Goal: Task Accomplishment & Management: Use online tool/utility

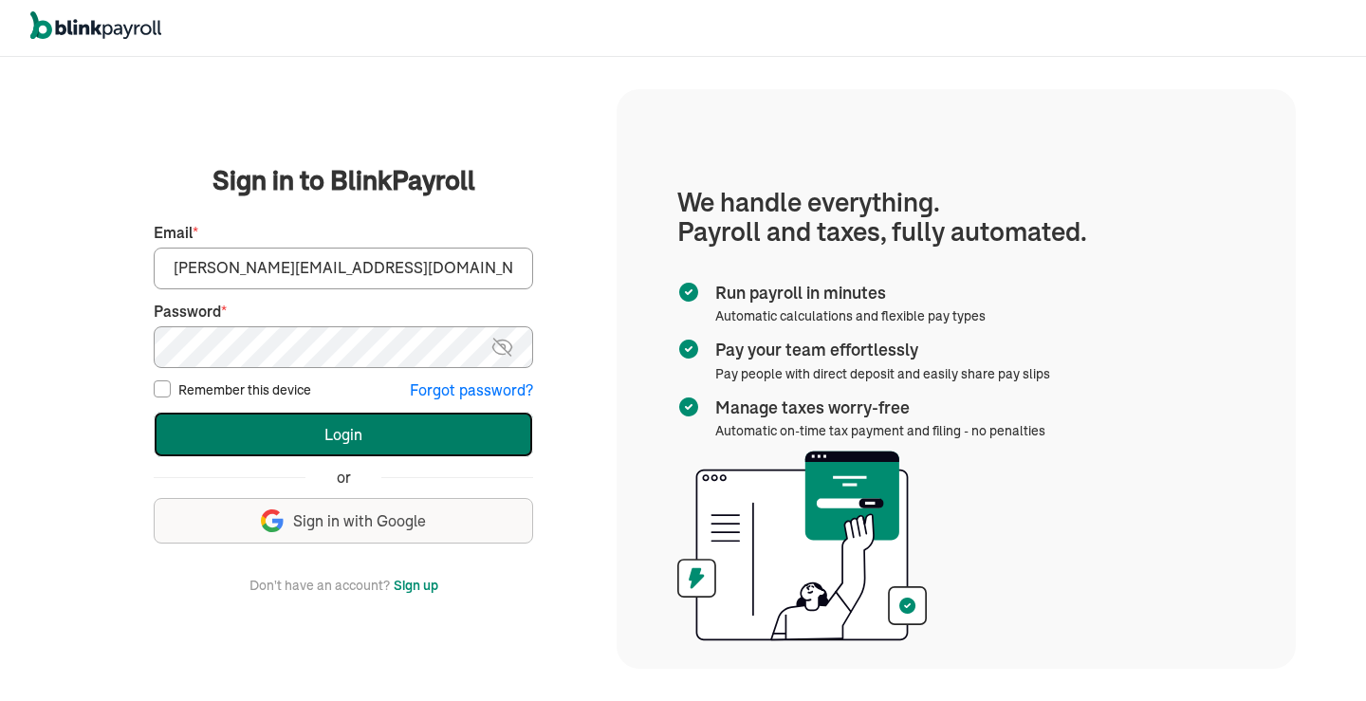
click at [283, 438] on button "Login" at bounding box center [343, 435] width 379 height 46
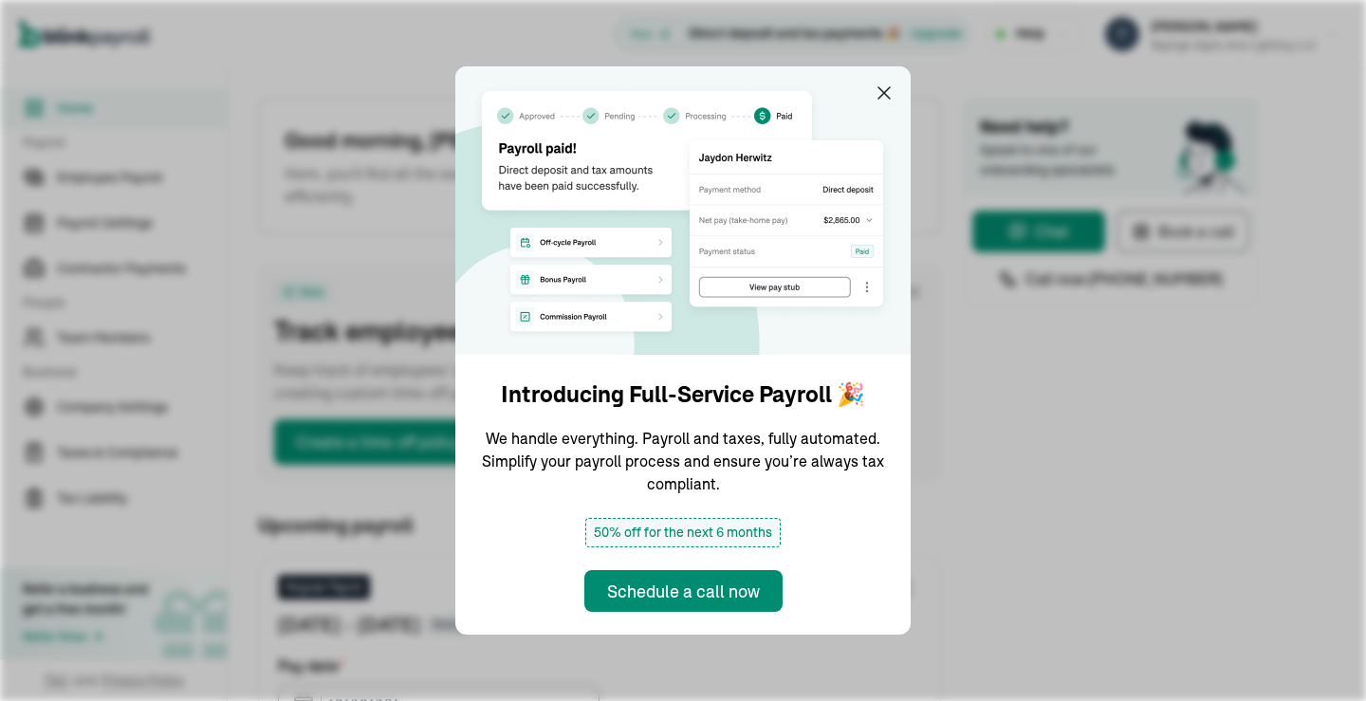
type input "[DATE]"
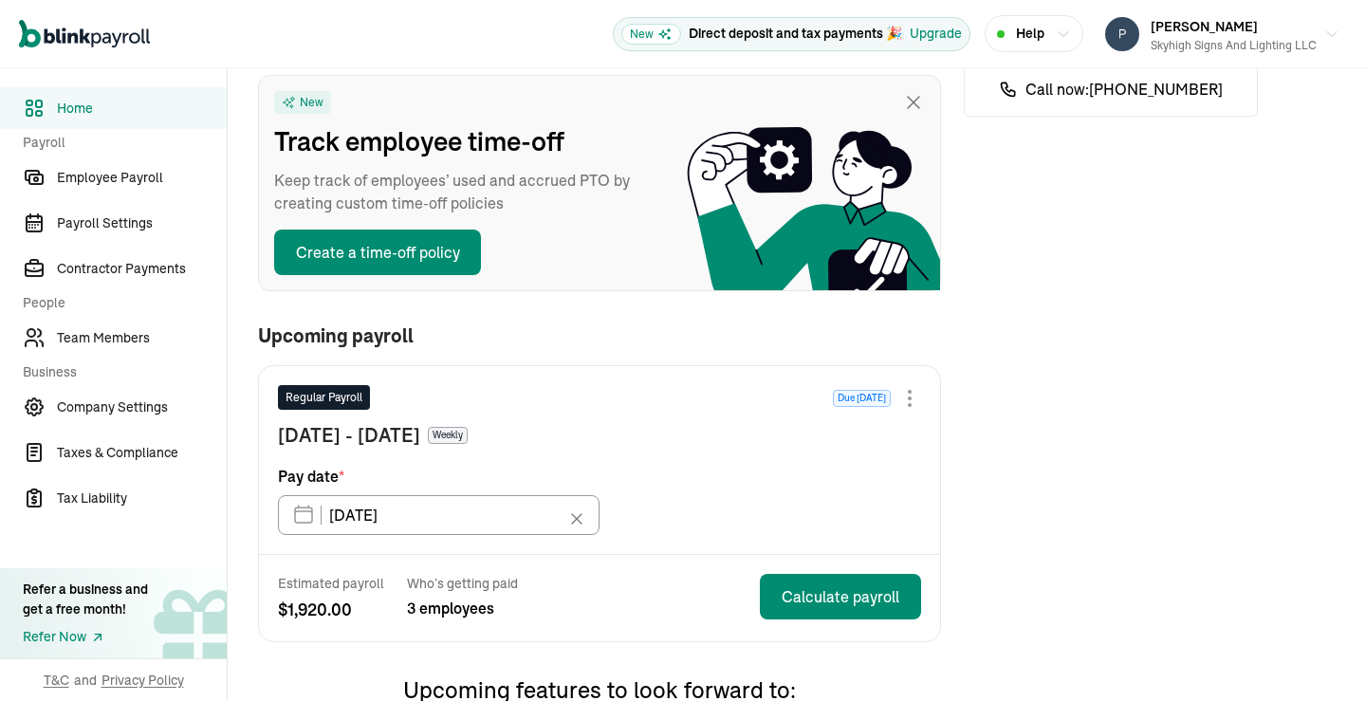
scroll to position [285, 0]
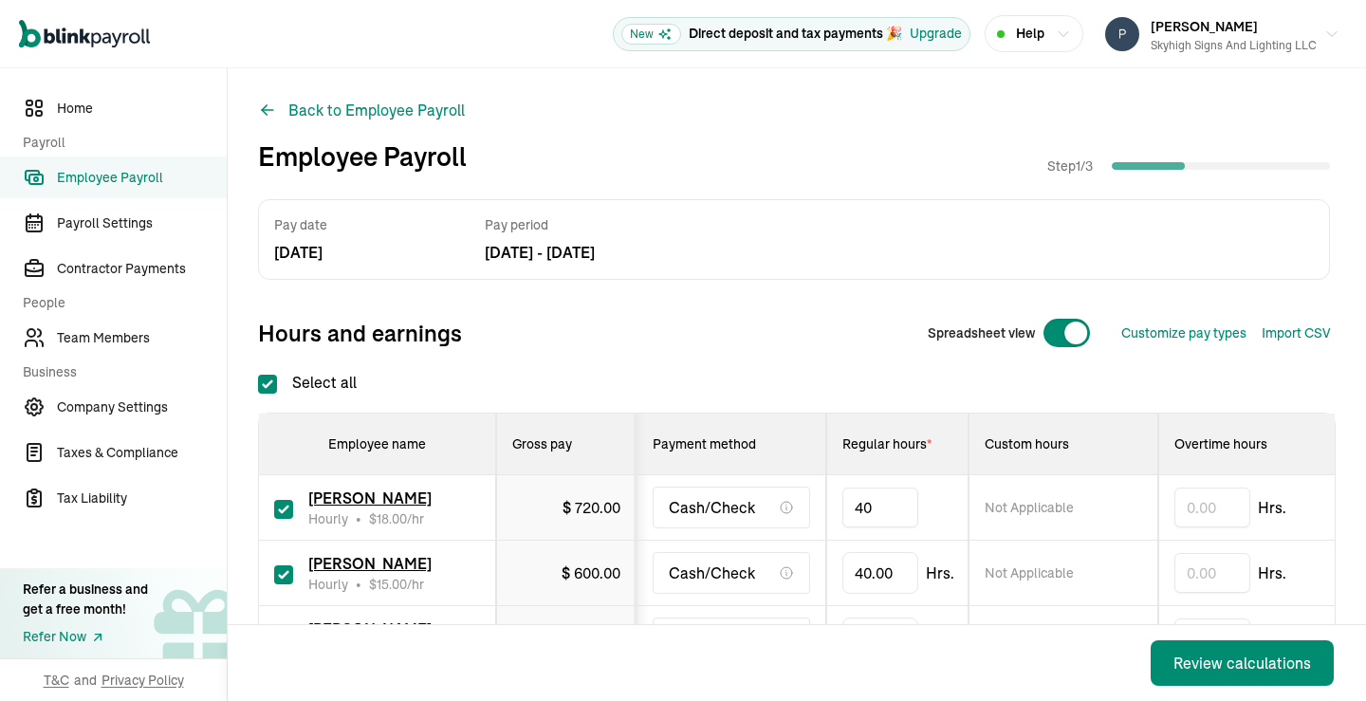
type input "4"
type input "15"
type input "4"
type input "24"
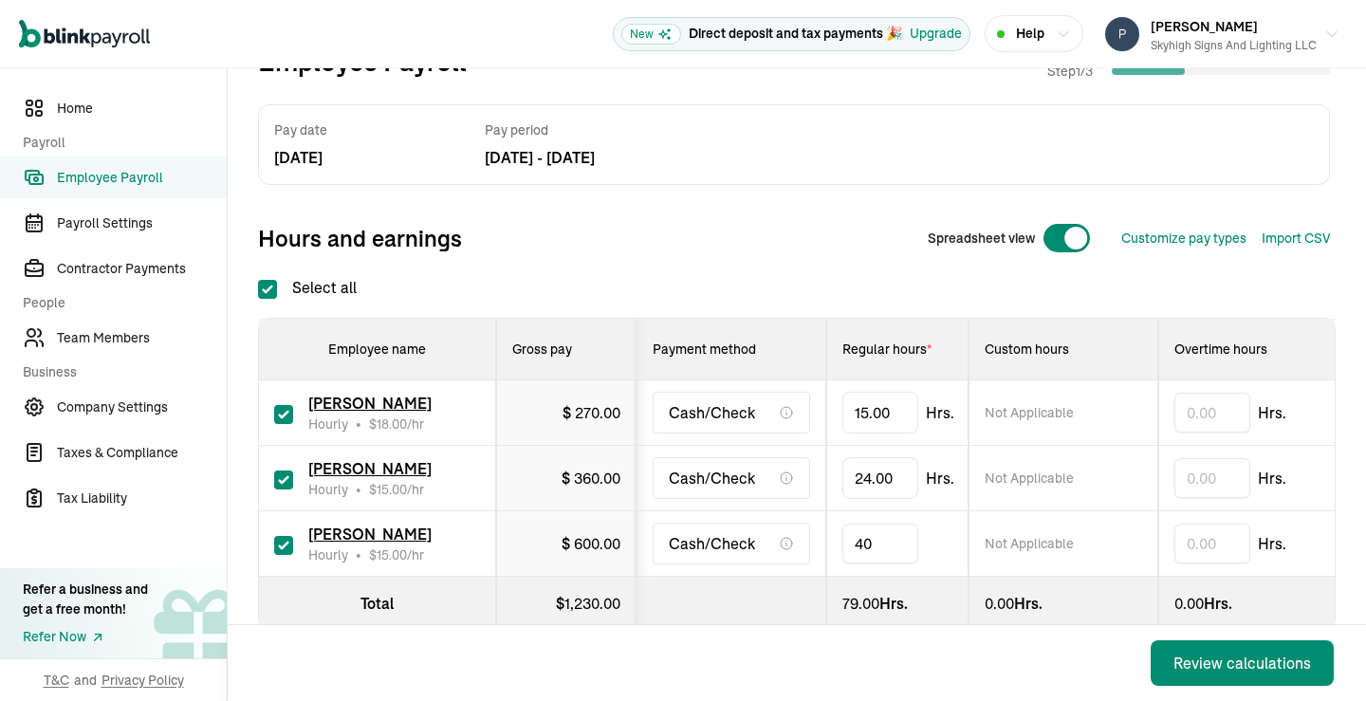
type input "4"
type input "12"
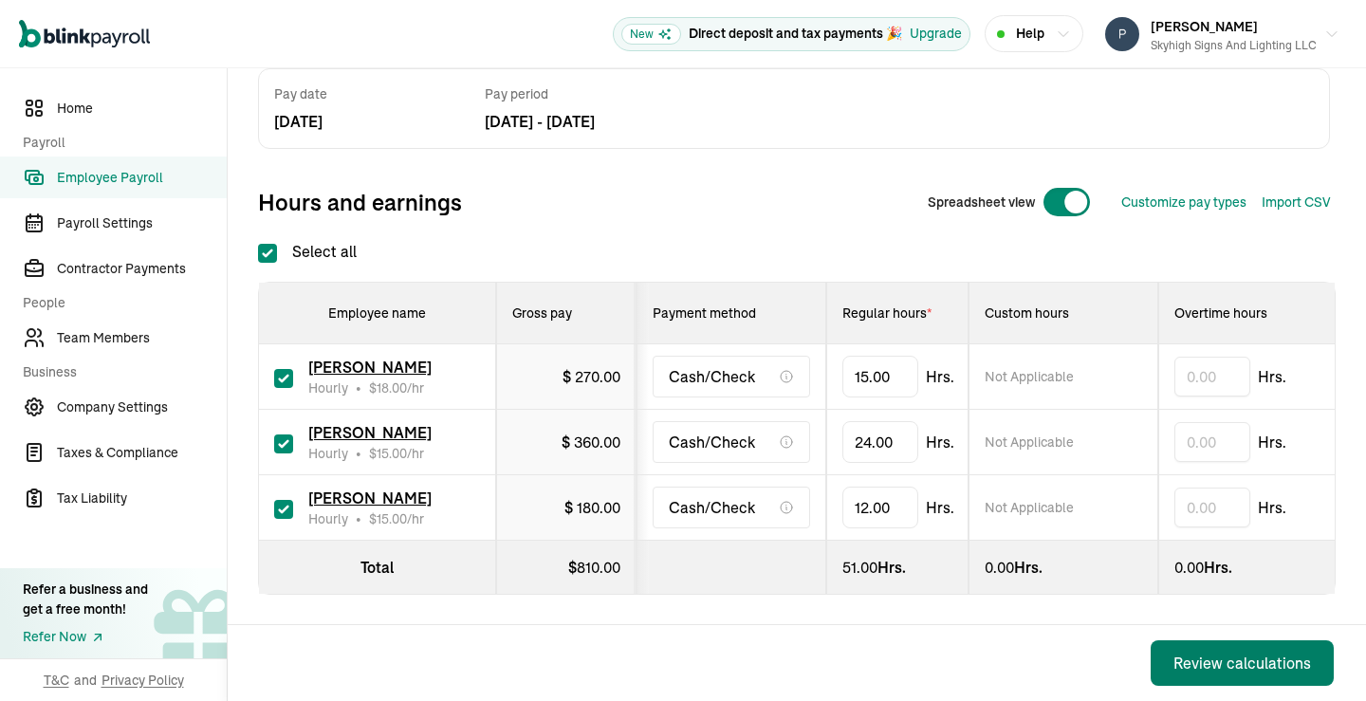
click at [1211, 662] on div "Review calculations" at bounding box center [1242, 663] width 138 height 23
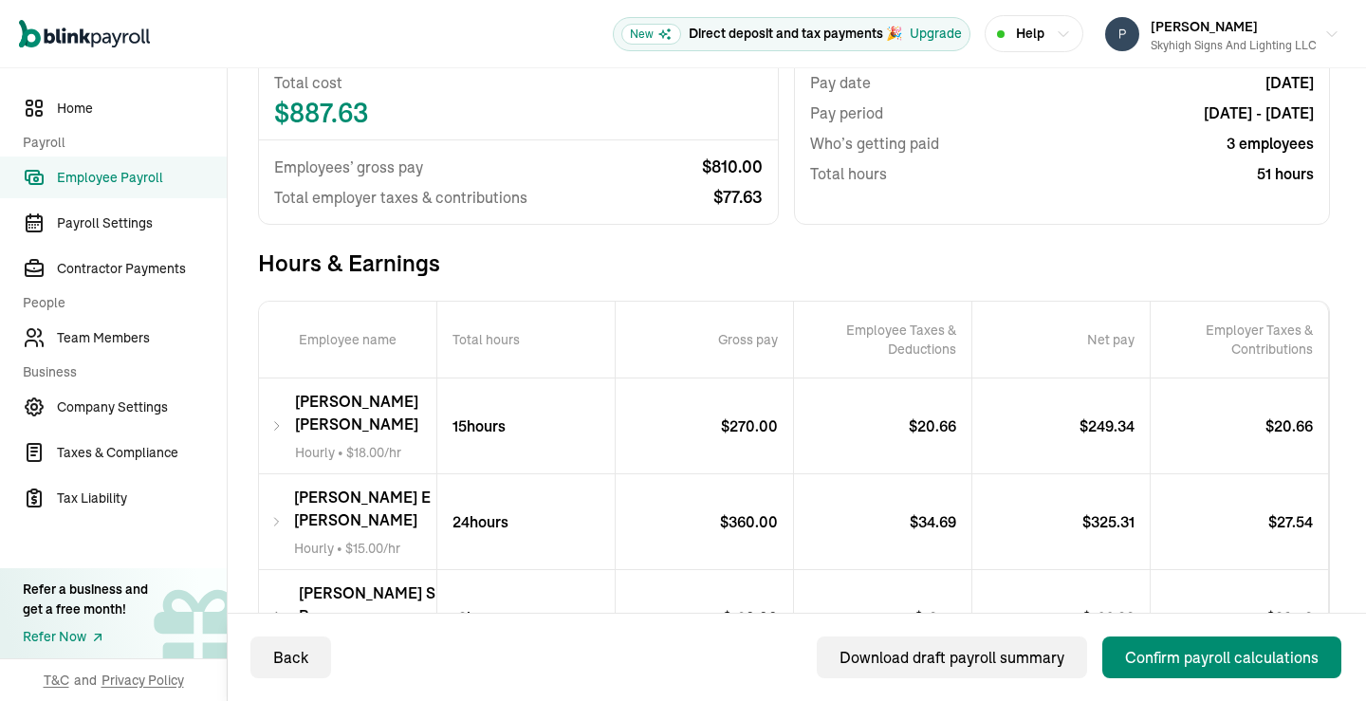
scroll to position [285, 0]
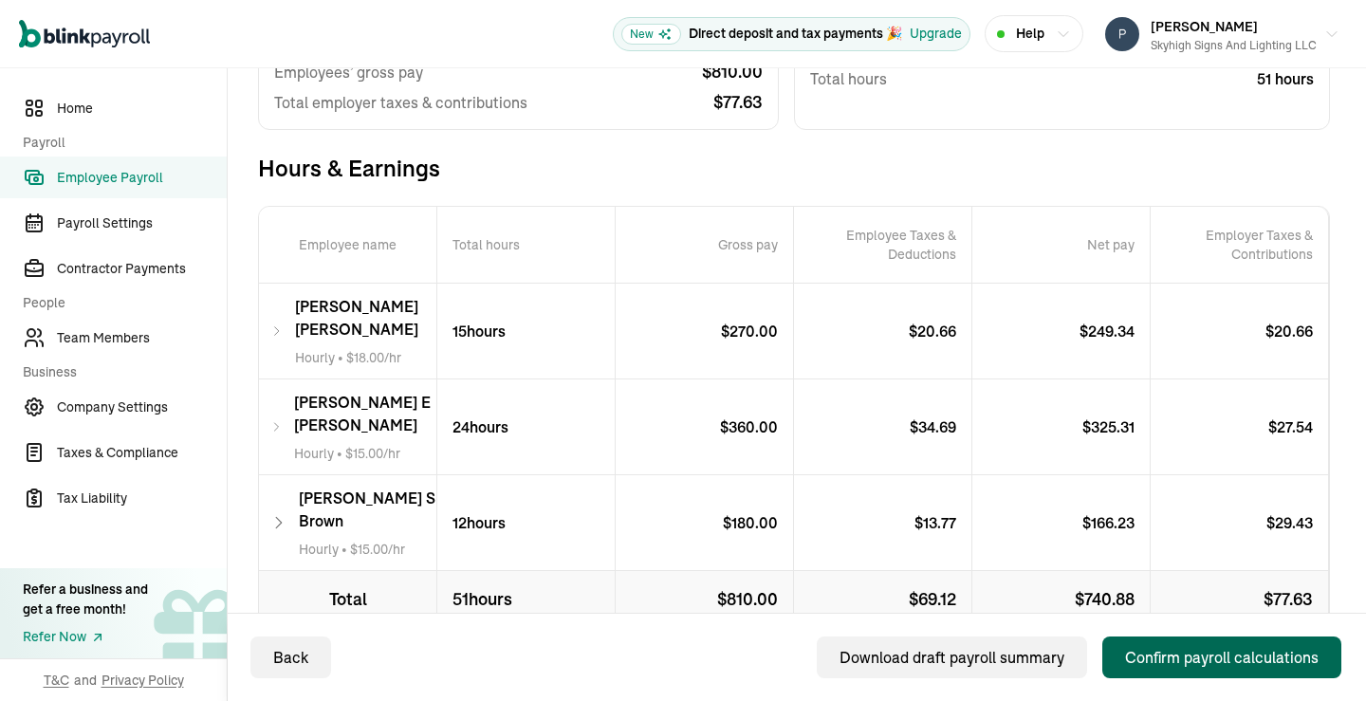
click at [1231, 654] on div "Confirm payroll calculations" at bounding box center [1222, 657] width 194 height 23
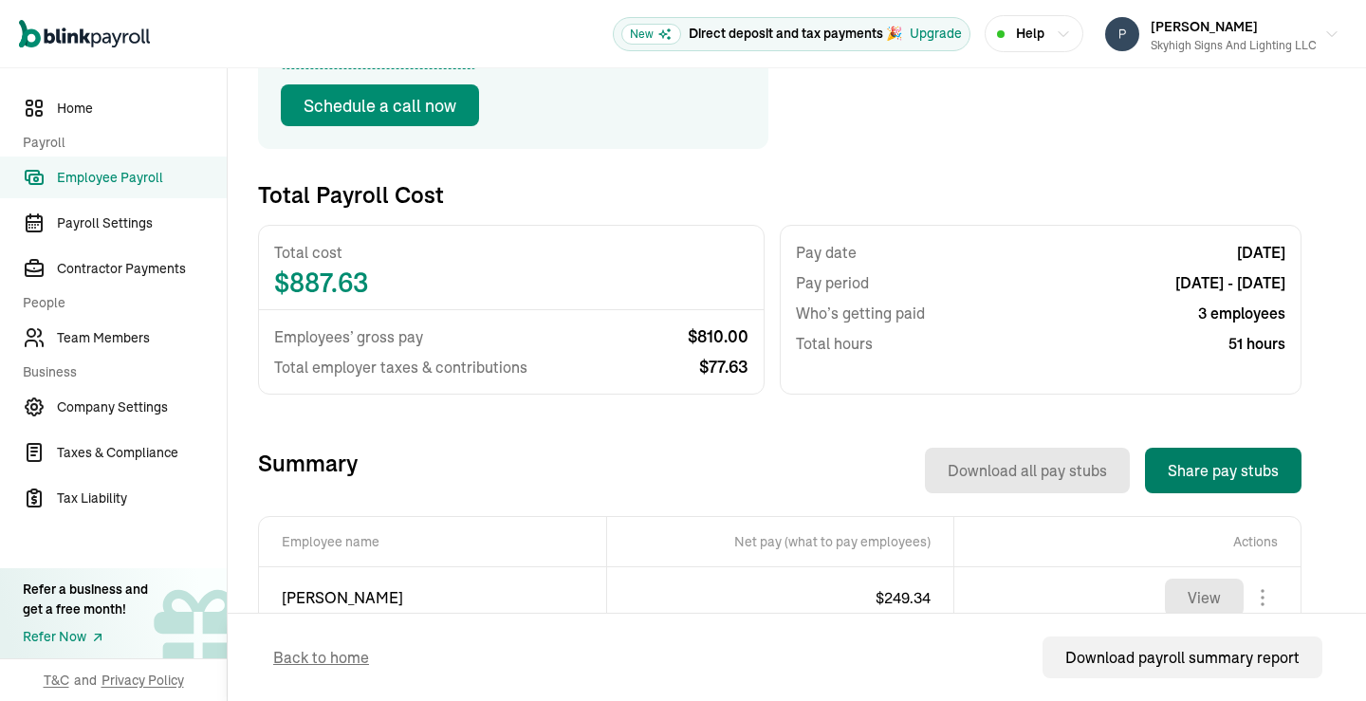
click at [1233, 466] on button "Share pay stubs" at bounding box center [1223, 471] width 157 height 46
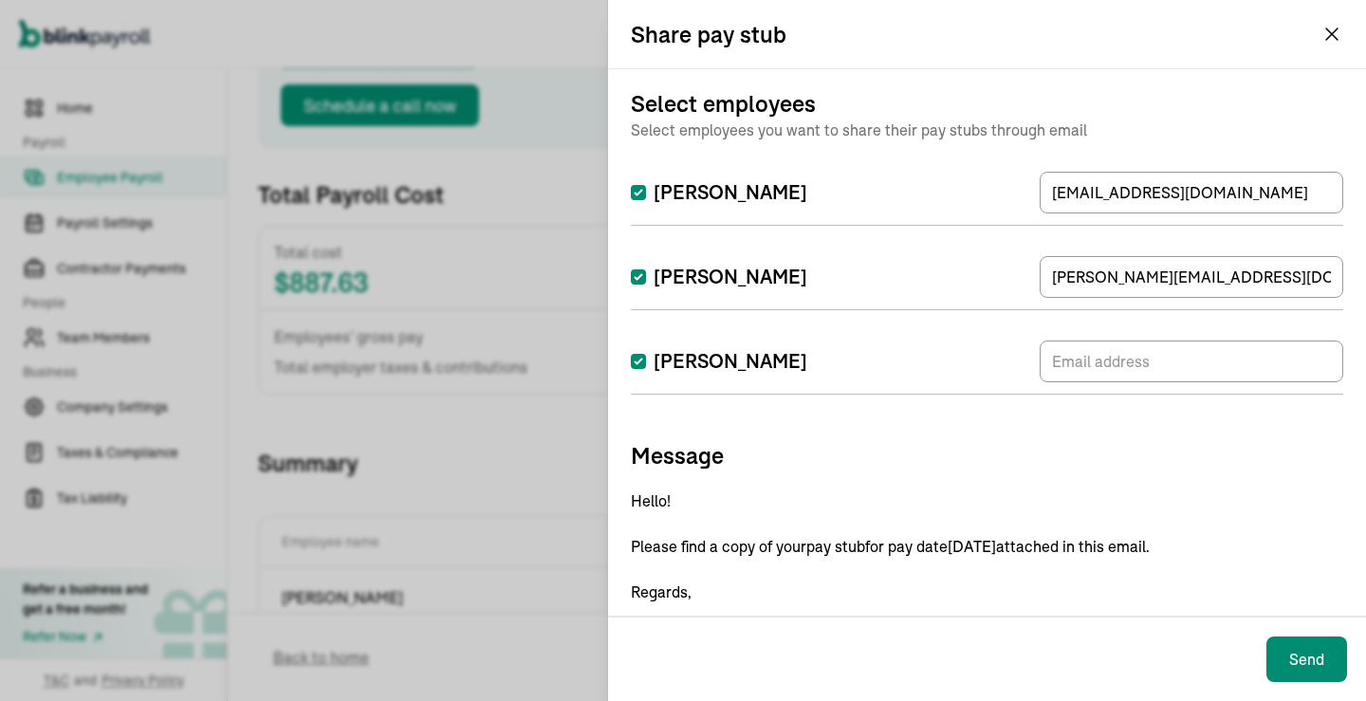
click at [637, 356] on input "Albert Brown" at bounding box center [638, 361] width 15 height 15
checkbox input "false"
